Goal: Information Seeking & Learning: Learn about a topic

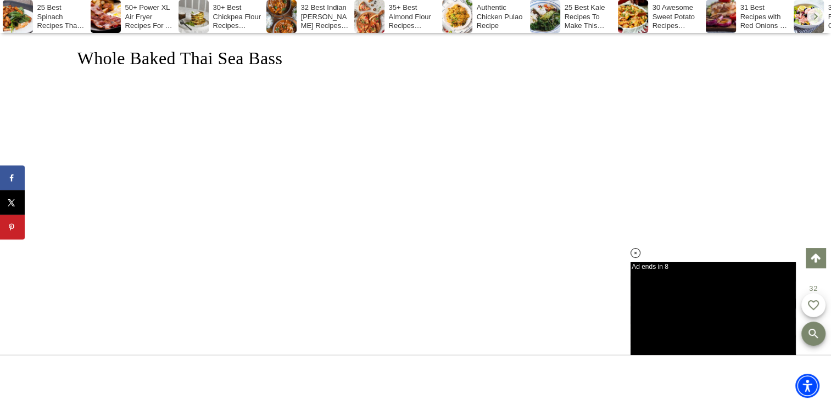
scroll to position [13278, 0]
